Goal: Task Accomplishment & Management: Manage account settings

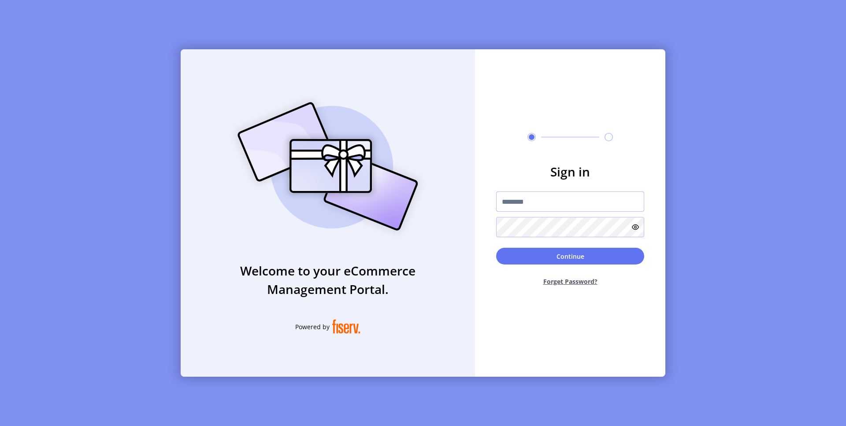
click at [522, 200] on input "text" at bounding box center [570, 202] width 148 height 20
type input "**********"
click at [572, 243] on form "**********" at bounding box center [570, 227] width 190 height 131
click at [588, 258] on button "Continue" at bounding box center [570, 256] width 148 height 17
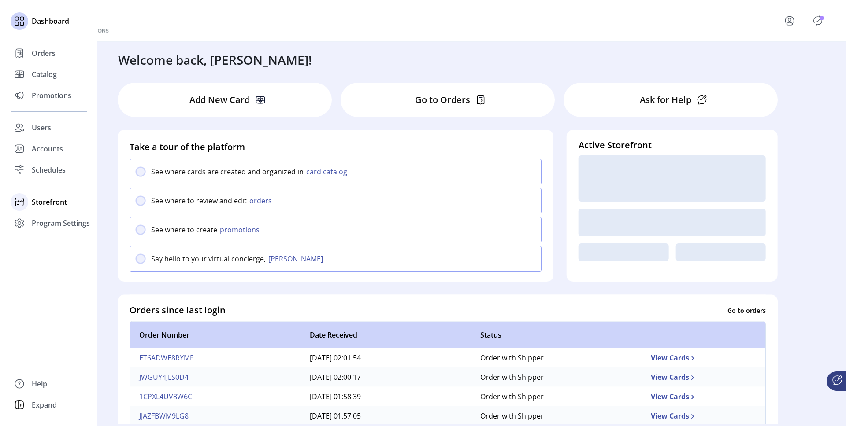
click at [52, 198] on span "Storefront" at bounding box center [49, 202] width 35 height 11
click at [55, 215] on span "Configuration" at bounding box center [55, 219] width 46 height 11
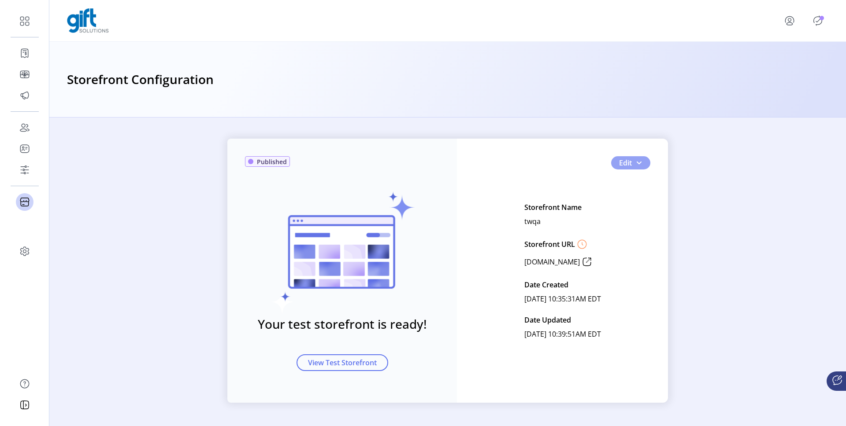
click at [639, 166] on button "Edit" at bounding box center [630, 162] width 39 height 13
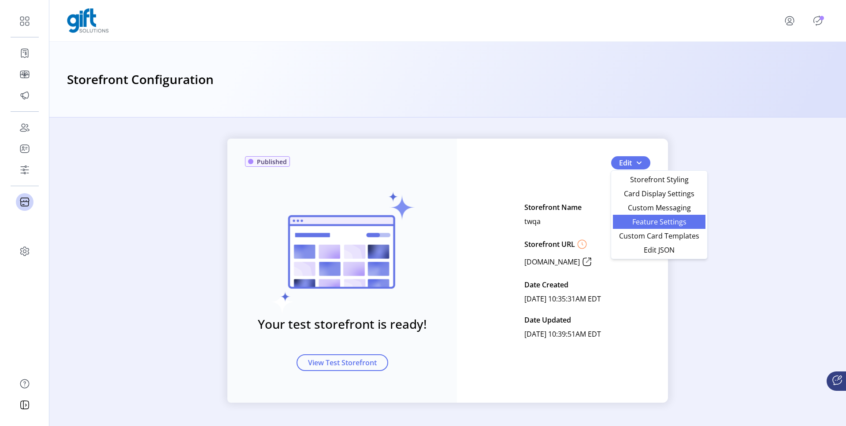
click at [649, 225] on span "Feature Settings" at bounding box center [659, 221] width 82 height 7
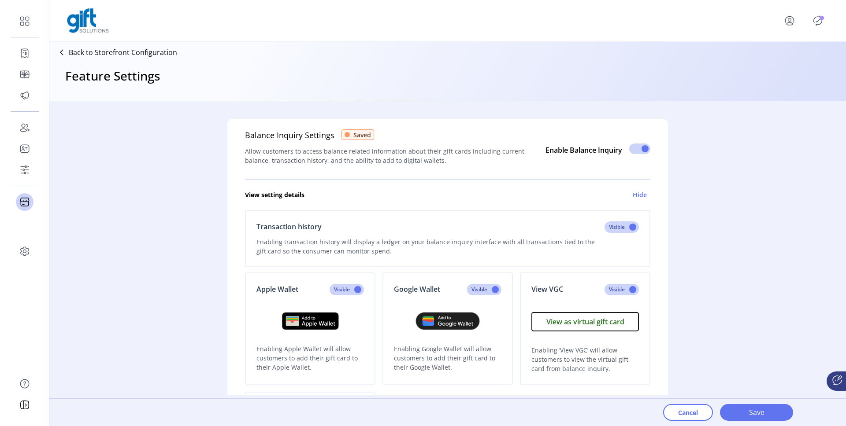
click at [66, 54] on icon at bounding box center [62, 52] width 14 height 14
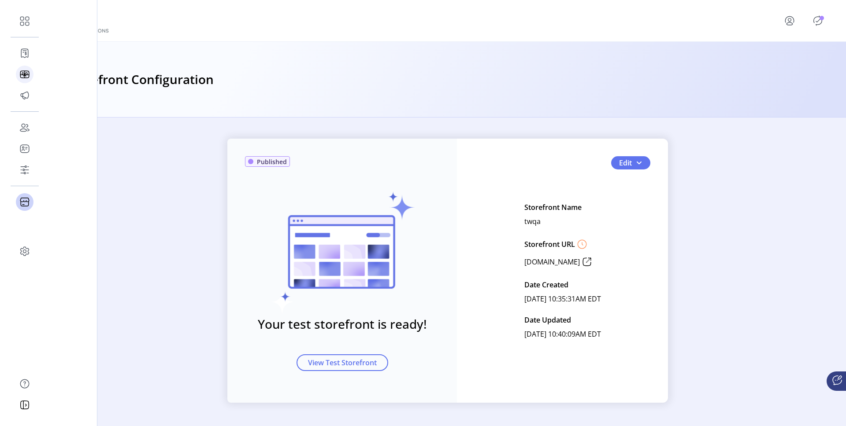
click at [26, 72] on icon at bounding box center [25, 74] width 14 height 14
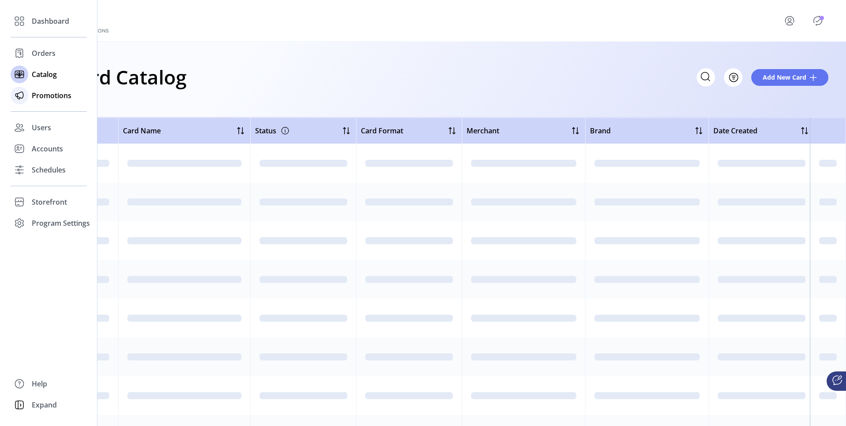
click at [42, 93] on span "Promotions" at bounding box center [52, 95] width 40 height 11
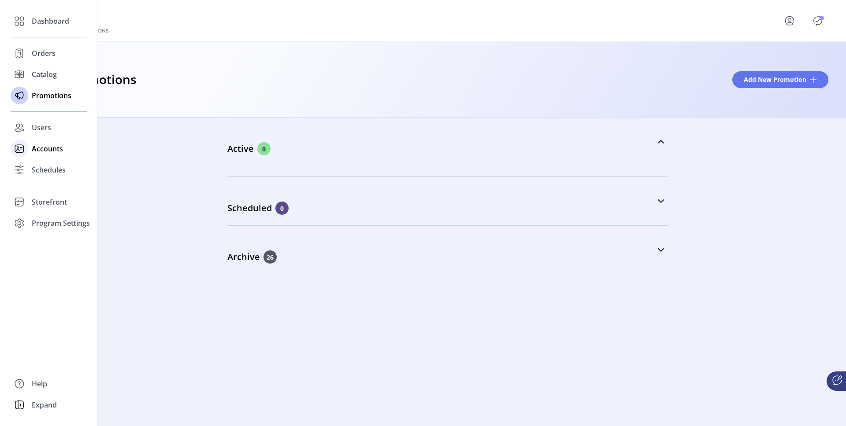
click at [39, 150] on span "Accounts" at bounding box center [47, 149] width 31 height 11
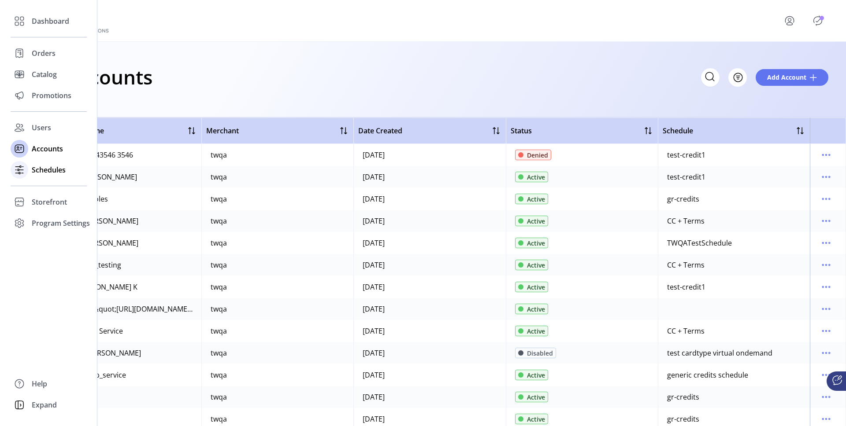
click at [41, 172] on span "Schedules" at bounding box center [49, 170] width 34 height 11
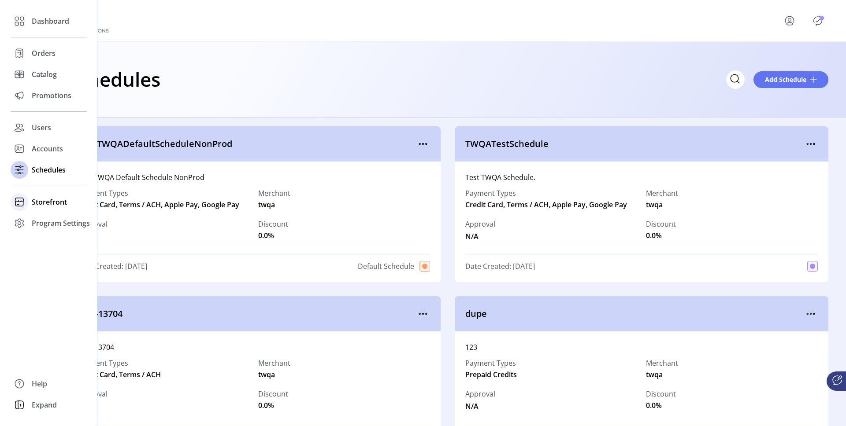
click at [46, 203] on span "Storefront" at bounding box center [49, 202] width 35 height 11
click at [48, 255] on span "Program Settings" at bounding box center [61, 251] width 58 height 11
click at [45, 243] on span "Templates" at bounding box center [49, 241] width 35 height 11
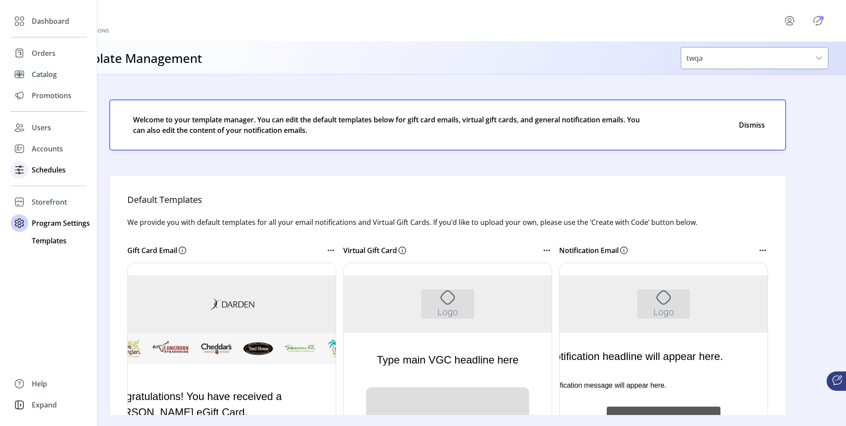
click at [52, 164] on div "Schedules" at bounding box center [49, 169] width 76 height 21
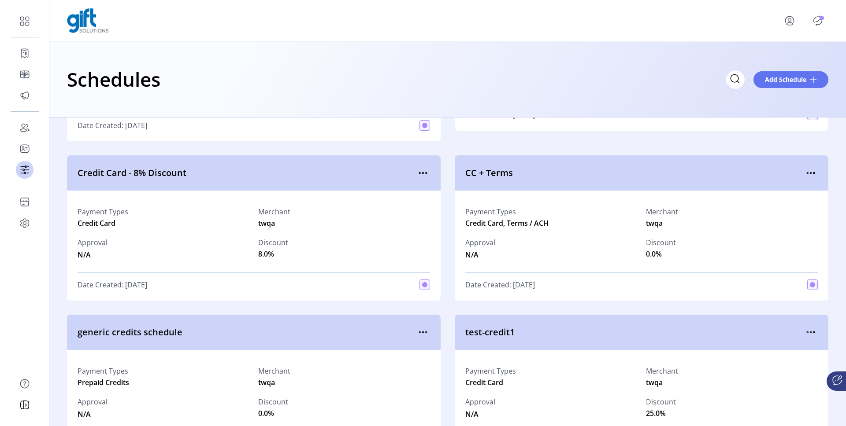
scroll to position [806, 0]
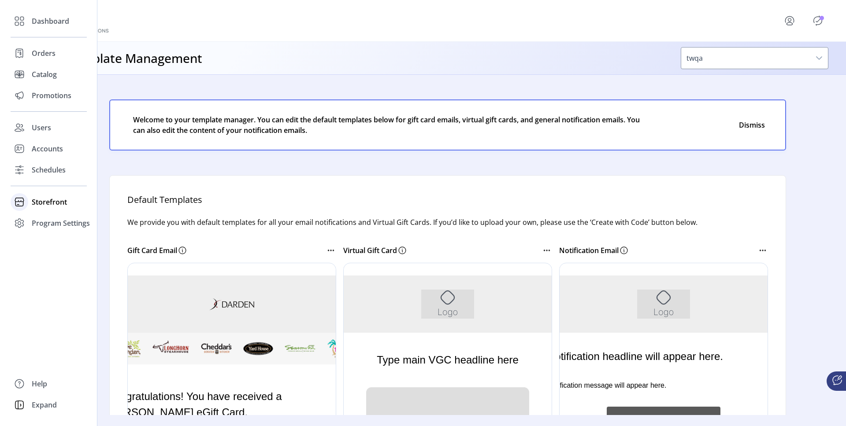
click at [22, 200] on icon at bounding box center [19, 202] width 14 height 14
click at [60, 203] on span "Storefront" at bounding box center [49, 202] width 35 height 11
click at [63, 220] on span "Configuration" at bounding box center [55, 219] width 46 height 11
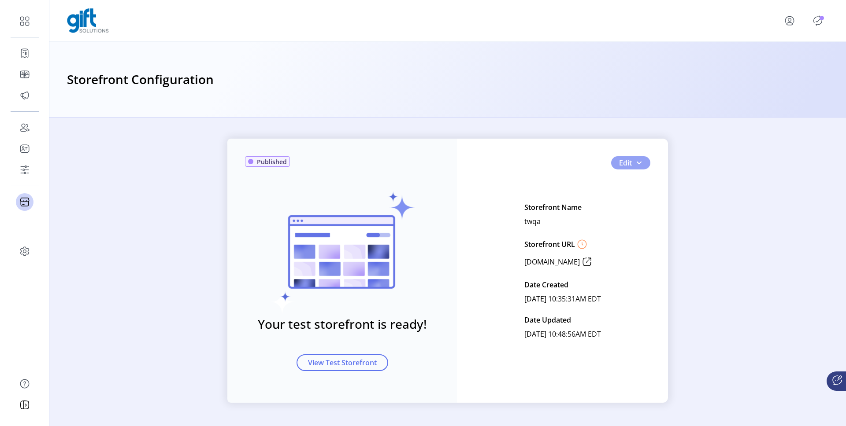
click at [639, 165] on span "button" at bounding box center [638, 162] width 7 height 7
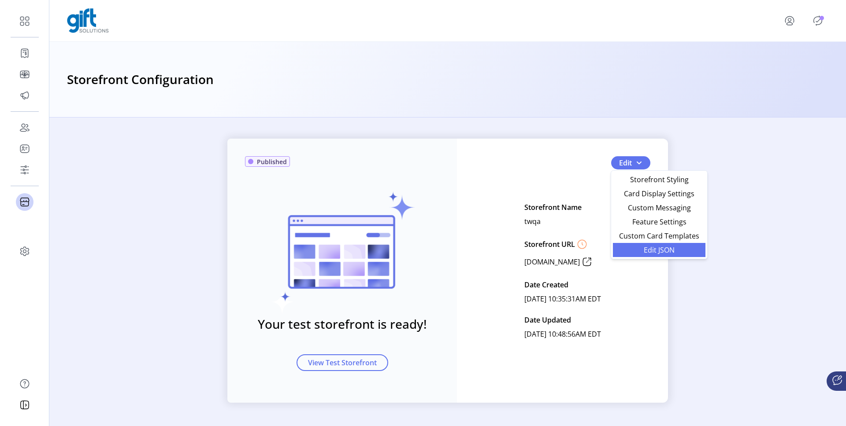
drag, startPoint x: 641, startPoint y: 240, endPoint x: 647, endPoint y: 247, distance: 9.4
click at [647, 247] on ul "Storefront Styling Card Display Settings Custom Messaging Feature Settings Cust…" at bounding box center [659, 215] width 92 height 85
click at [647, 247] on span "Edit JSON" at bounding box center [659, 250] width 82 height 7
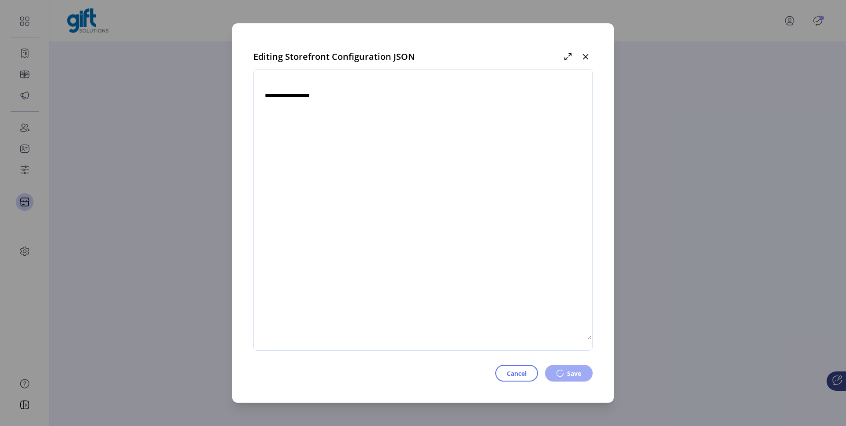
type textarea "**********"
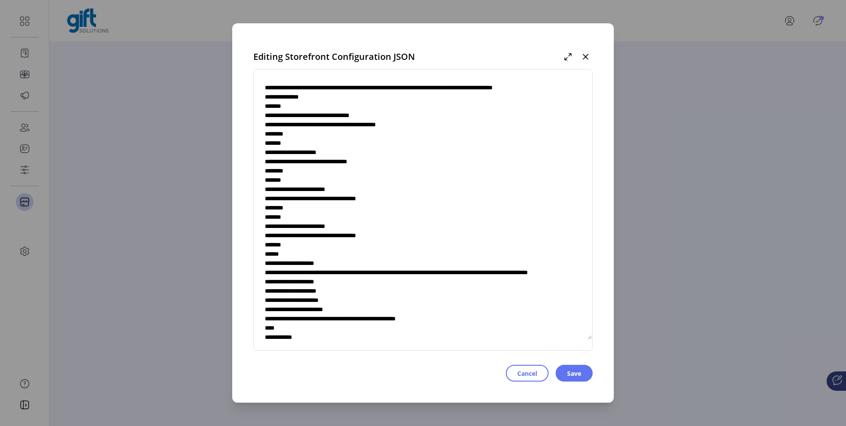
scroll to position [24, 0]
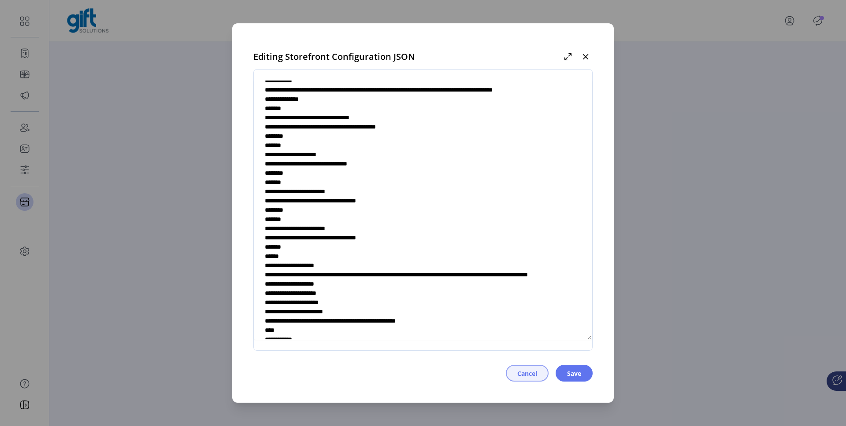
click at [517, 374] on span "Cancel" at bounding box center [527, 373] width 20 height 9
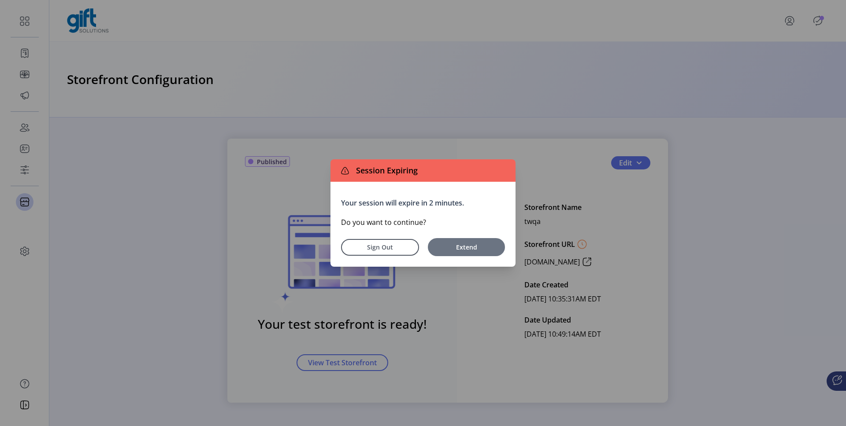
click at [473, 246] on span "Extend" at bounding box center [466, 247] width 68 height 9
